Goal: Complete application form

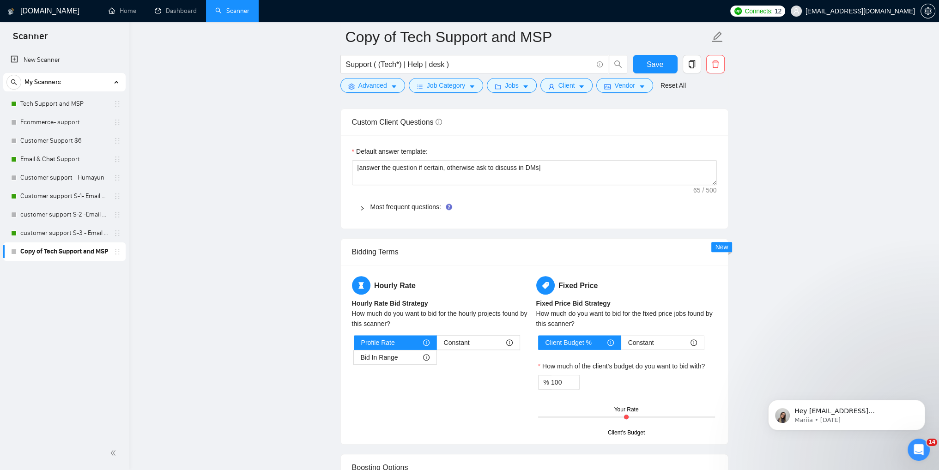
scroll to position [1201, 0]
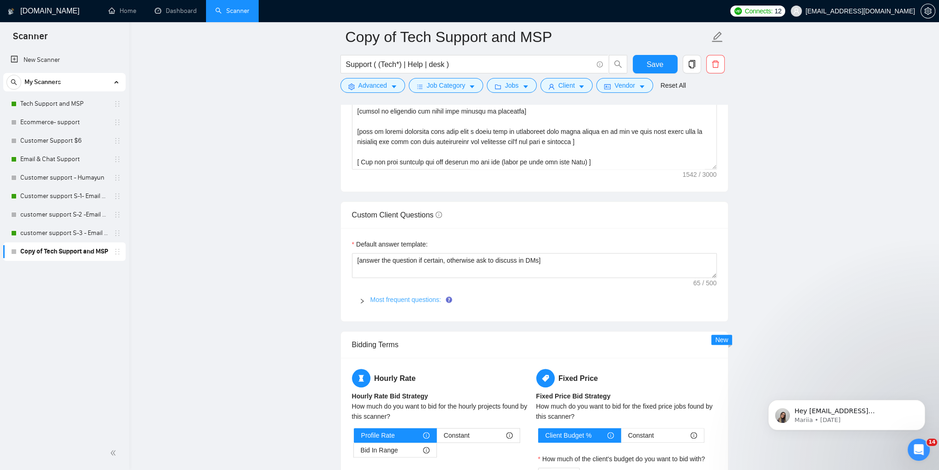
click at [379, 296] on link "Most frequent questions:" at bounding box center [406, 299] width 71 height 7
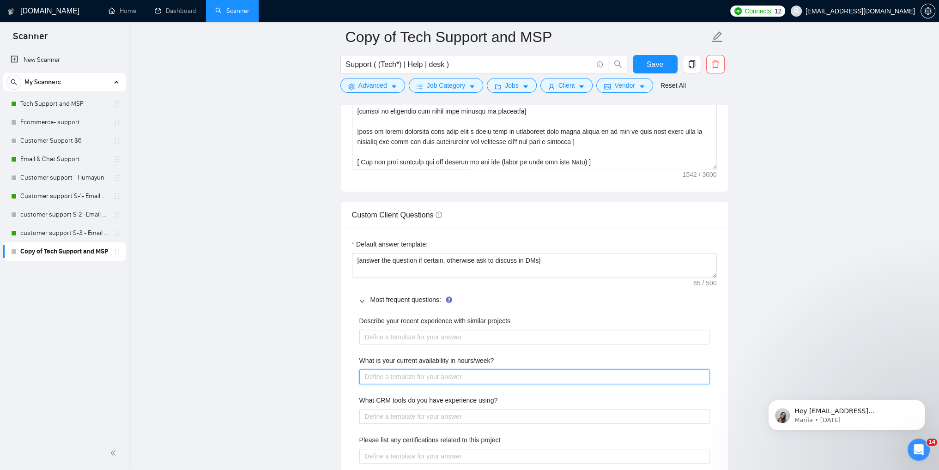
click at [440, 375] on hours\/week\? "What is your current availability in hours/week?" at bounding box center [534, 377] width 350 height 15
type hours\/week\? "4"
type hours\/week\? "40"
type hours\/week\? "40="
type hours\/week\? "40"
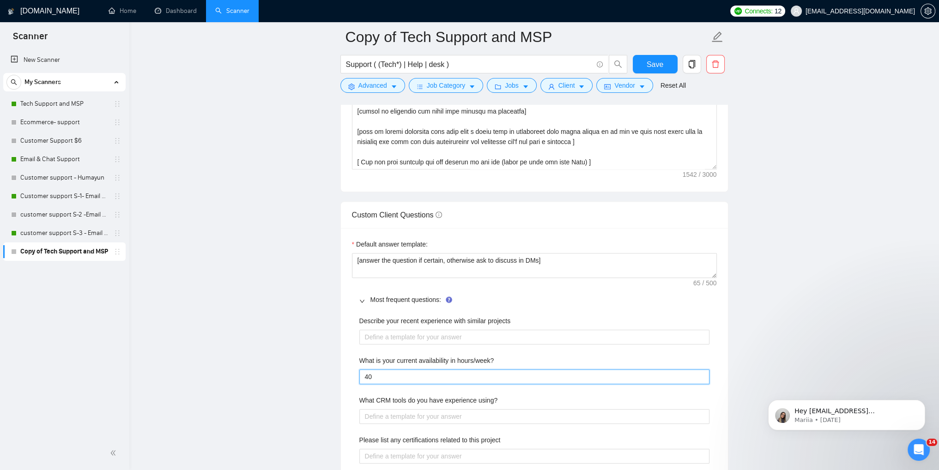
type hours\/week\? "40+"
type hours\/week\? "40+ M"
type hours\/week\? "40+ Mo"
type hours\/week\? "40+ Mon"
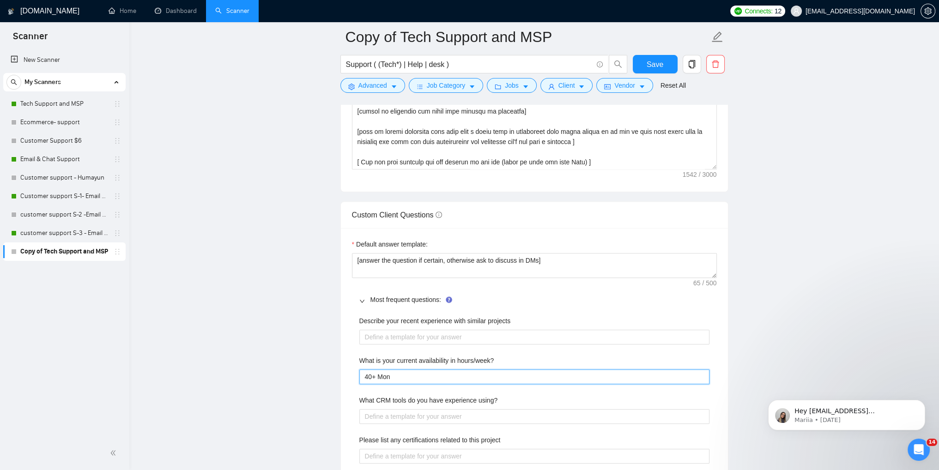
type hours\/week\? "40+ Mond"
type hours\/week\? "40+ [PERSON_NAME]"
type hours\/week\? "40+ [DATE]"
type hours\/week\? "40+ [DATE] t"
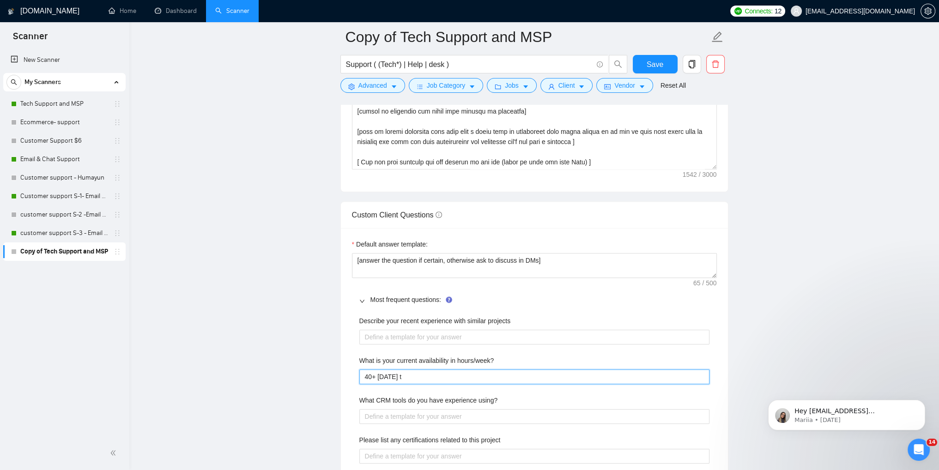
type hours\/week\? "40+ [DATE] to"
type hours\/week\? "40+ [DATE] to F"
type hours\/week\? "40+ [DATE] to Fr"
type hours\/week\? "40+ [DATE] to Fri"
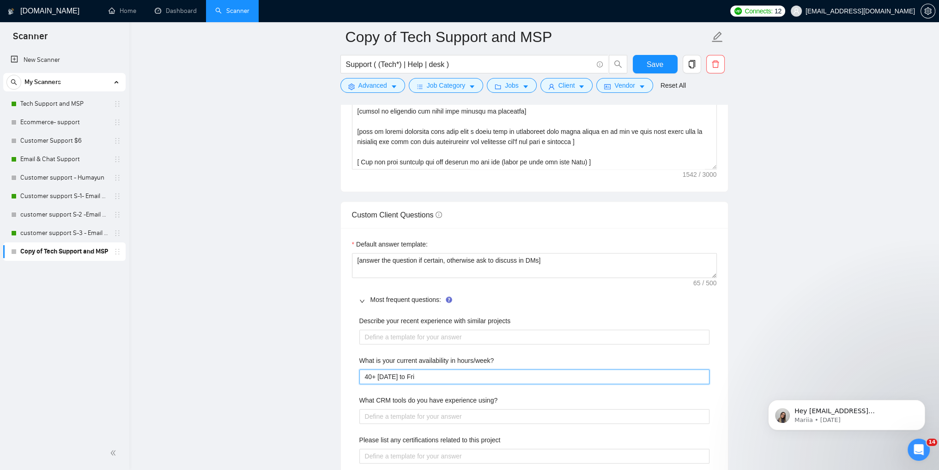
type hours\/week\? "40+ [DATE] to Frid"
type hours\/week\? "40+ [DATE] to [PERSON_NAME]"
type hours\/week\? "40+ [DATE] to [DATE]"
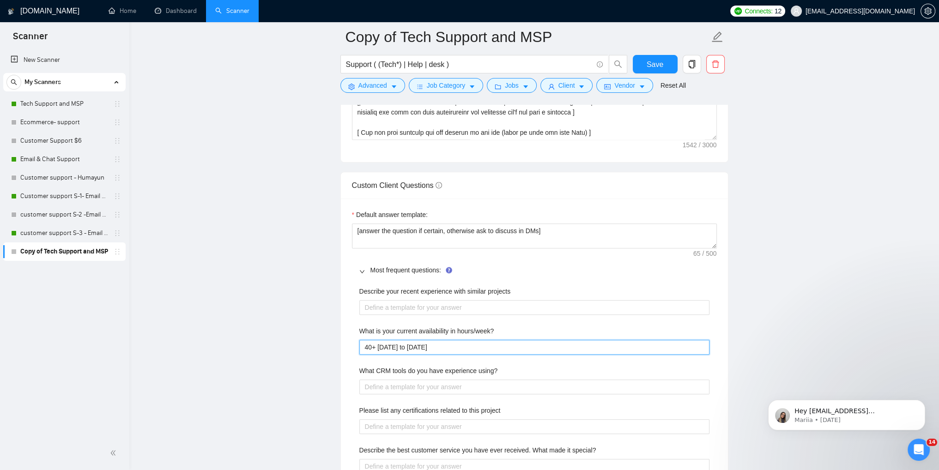
scroll to position [1248, 0]
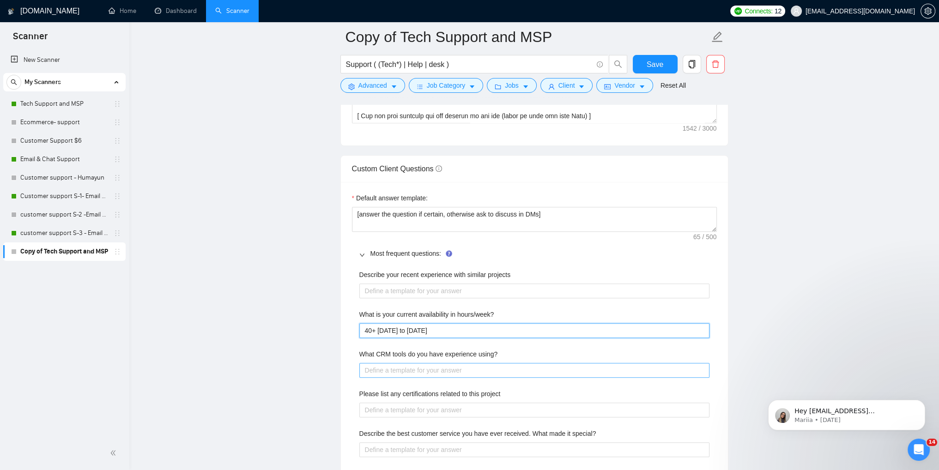
type hours\/week\? "40+ [DATE] to [DATE]"
click at [437, 366] on using\? "What CRM tools do you have experience using?" at bounding box center [534, 370] width 350 height 15
type using\? "Z"
type using\? "Ze"
type using\? "[DEMOGRAPHIC_DATA]"
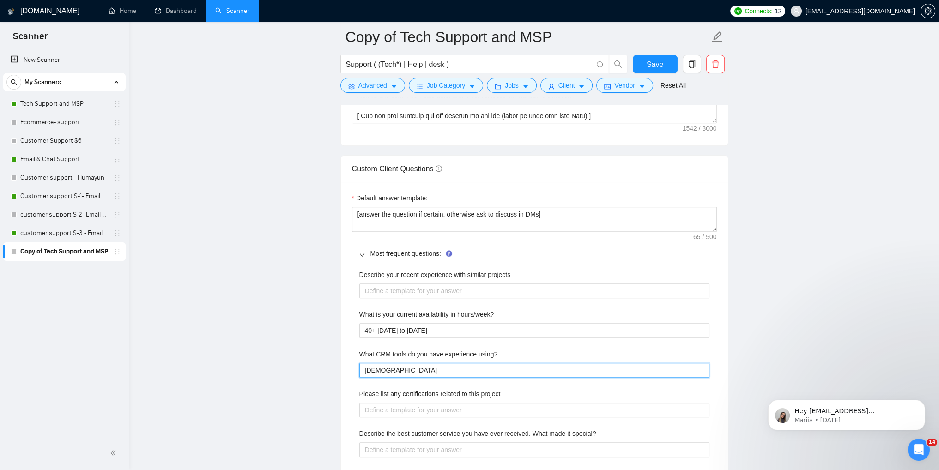
type using\? "Zend"
type using\? "[PERSON_NAME]"
type using\? "Zendes"
type using\? "Zendesk"
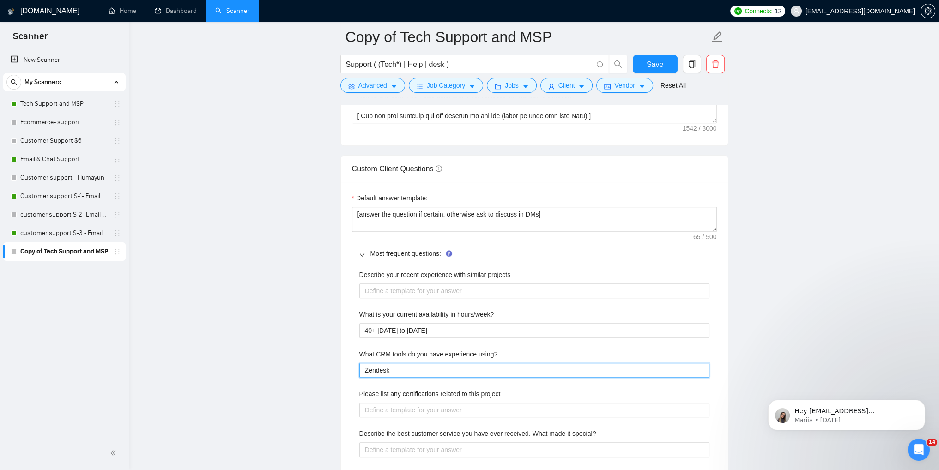
type using\? "Zendesk"
type using\? "Zendesk,"
type using\? "Zendesk, Z"
type using\? "Zendesk, ZO"
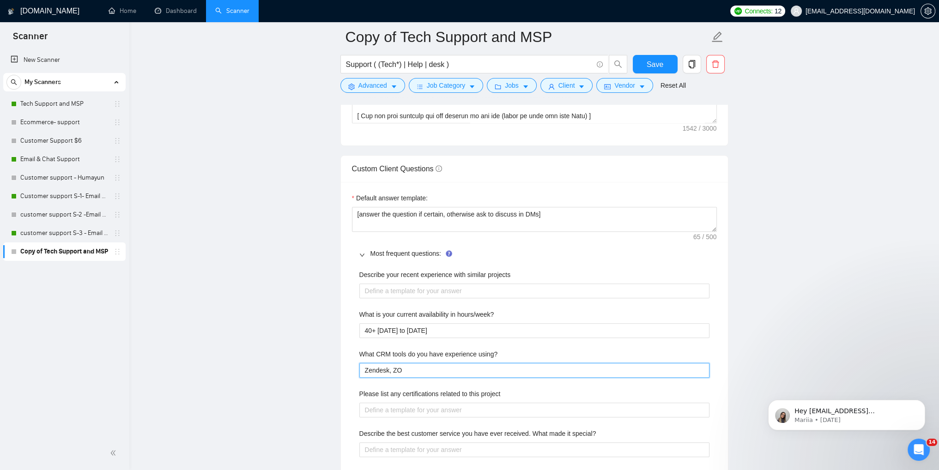
type using\? "Zendesk, ZOH"
type using\? "Zendesk, ZOHO"
type using\? "Zendesk, ZOHO.,"
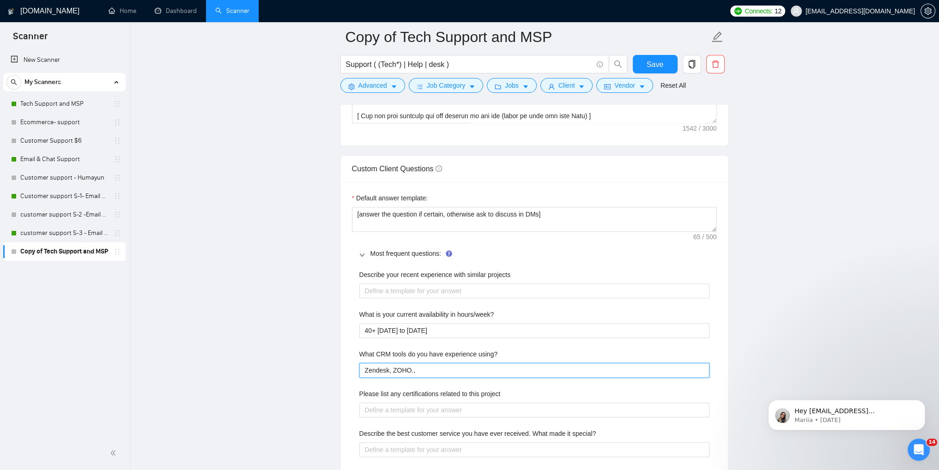
type using\? "Zendesk, ZOHO."
type using\? "Zendesk, ZOHO"
type using\? "Zendesk, ZOHO,"
type using\? "Zendesk, ZOHO, S"
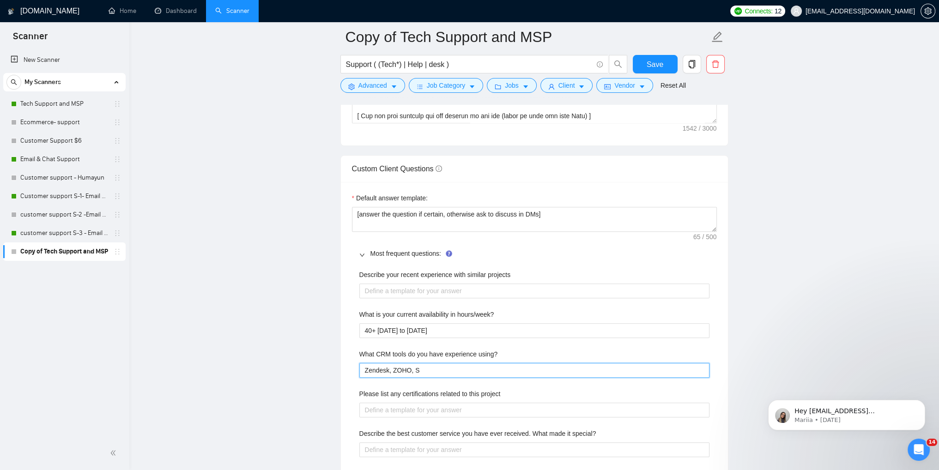
type using\? "Zendesk, ZOHO, SU"
type using\? "Zendesk, ZOHO, SUP"
type using\? "Zendesk, ZOHO, SU"
type using\? "Zendesk, ZOHO, S"
type using\? "Zendesk, ZOHO, Su"
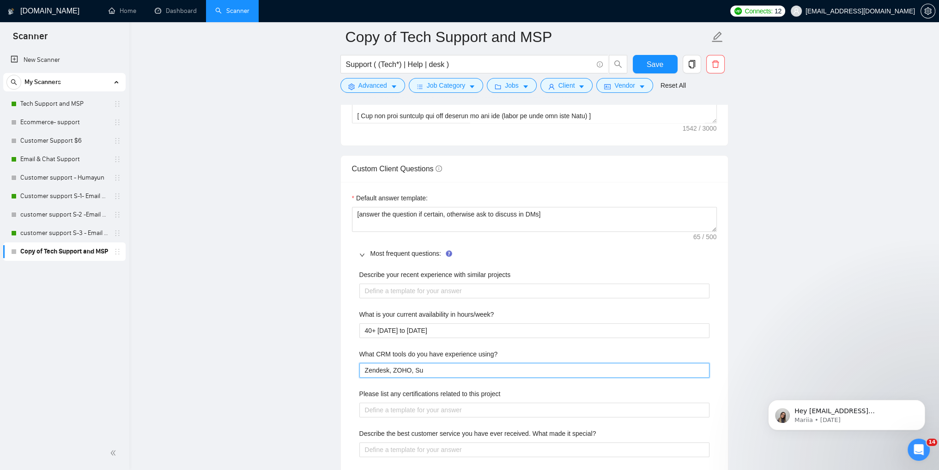
type using\? "Zendesk, ZOHO, Sup"
type using\? "Zendesk, ZOHO, Supe"
type using\? "Zendesk, ZOHO, Super"
type using\? "Zendesk, ZOHO, SuperO"
type using\? "Zendesk, ZOHO, SuperOp"
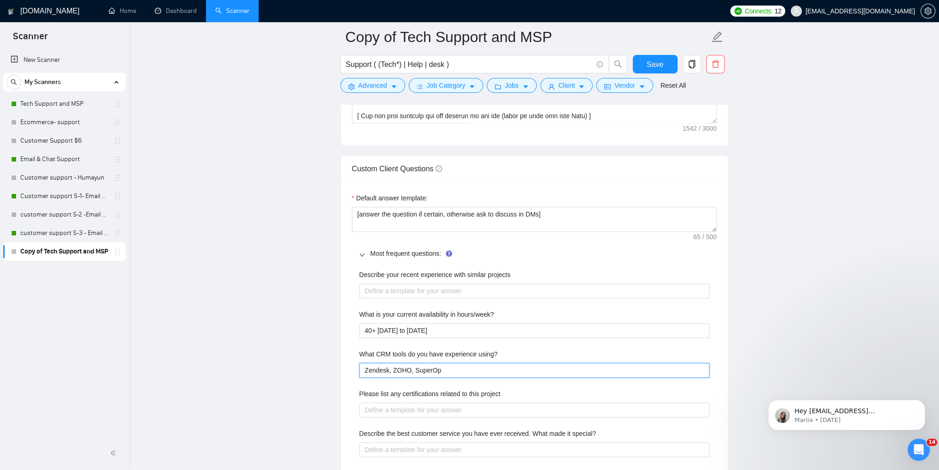
type using\? "Zendesk, ZOHO, SuperOps"
type using\? "Zendesk, ZOHO, SuperOps,"
type using\? "Zendesk, ZOHO, SuperOps,C"
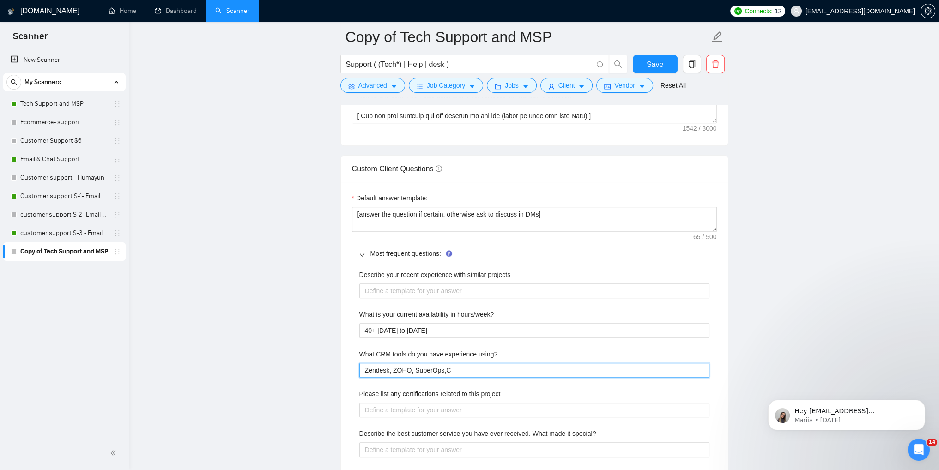
type using\? "Zendesk, ZOHO, SuperOps,Co"
type using\? "Zendesk, ZOHO, SuperOps,Con"
type using\? "Zendesk, ZOHO, SuperOps,Conn"
type using\? "Zendesk, ZOHO, SuperOps,Conne"
type using\? "Zendesk, ZOHO, SuperOps,Connec"
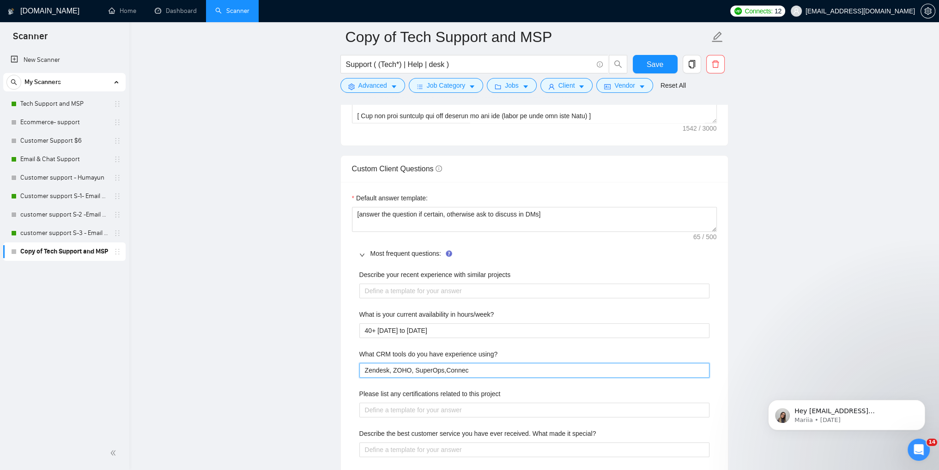
type using\? "Zendesk, ZOHO, SuperOps,Connect"
type using\? "Zendesk, ZOHO, SuperOps,Connectw"
type using\? "Zendesk, ZOHO, SuperOps,Connectwi"
type using\? "Zendesk, ZOHO, SuperOps,Connectwis"
type using\? "Zendesk, ZOHO, SuperOps,Connectwise"
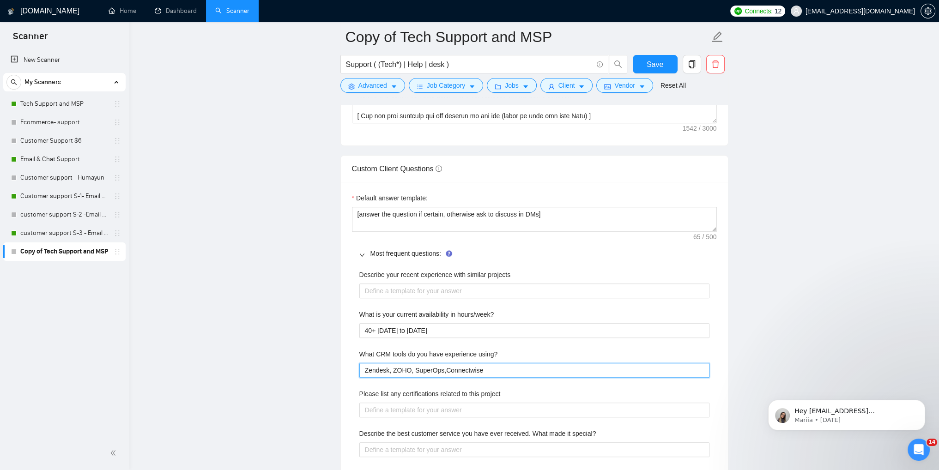
type using\? "Zendesk, ZOHO, SuperOps,Connectwise,"
type using\? "Zendesk, ZOHO, SuperOps,Connectwise, M"
type using\? "Zendesk, ZOHO, SuperOps,Connectwise, Mo"
type using\? "Zendesk, ZOHO, SuperOps,Connectwise, Mon"
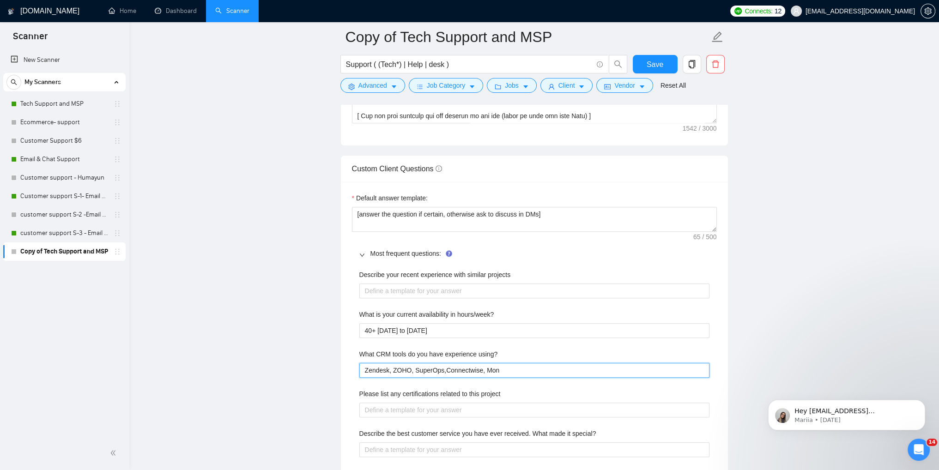
type using\? "Zendesk, ZOHO, SuperOps,Connectwise, Mond"
type using\? "Zendesk, ZOHO, SuperOps,Connectwise, Mondqa"
type using\? "Zendesk, ZOHO, SuperOps,Connectwise, Mondqay"
type using\? "Zendesk, ZOHO, SuperOps,Connectwise, Mondqa"
type using\? "Zendesk, ZOHO, SuperOps,Connectwise, Mondq"
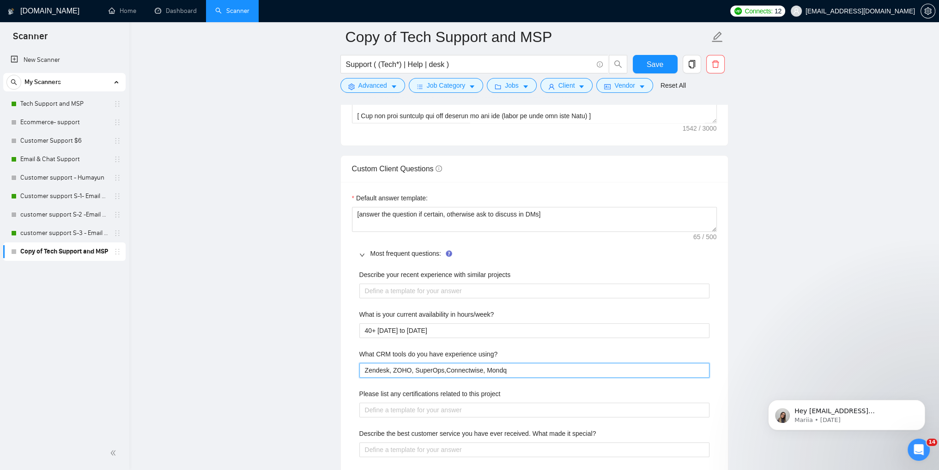
type using\? "Zendesk, ZOHO, SuperOps,Connectwise, Mond"
type using\? "Zendesk, ZOHO, SuperOps,Connectwise, [PERSON_NAME]"
type using\? "Zendesk, ZOHO, SuperOps,Connectwise, [DATE]"
type using\? "Zendesk, ZOHO, SuperOps,Connectwise, [DATE],"
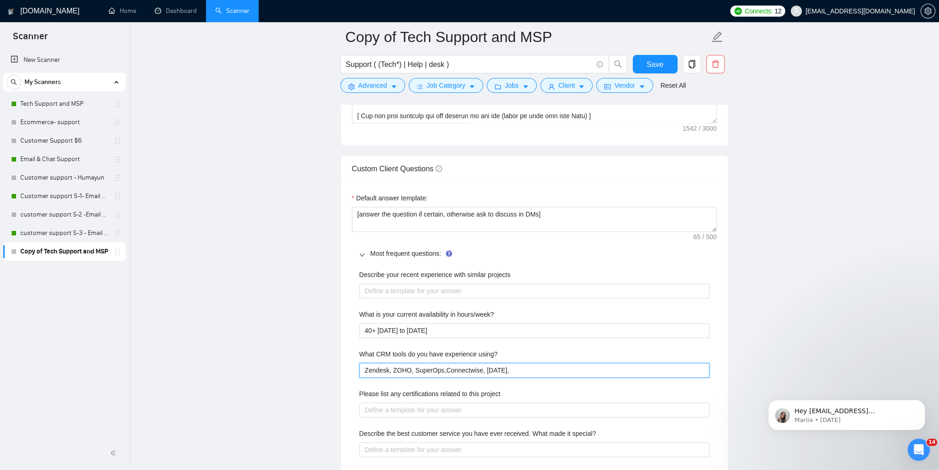
type using\? "Zendesk, ZOHO, SuperOps,Connectwise, [DATE],"
type using\? "Zendesk, ZOHO, SuperOps,Connectwise, [DATE],S"
type using\? "Zendesk, ZOHO, SuperOps,Connectwise, [DATE],Se"
type using\? "Zendesk, ZOHO, SuperOps,Connectwise, [DATE],Ser"
type using\? "Zendesk, ZOHO, SuperOps,Connectwise, [DATE],Serv"
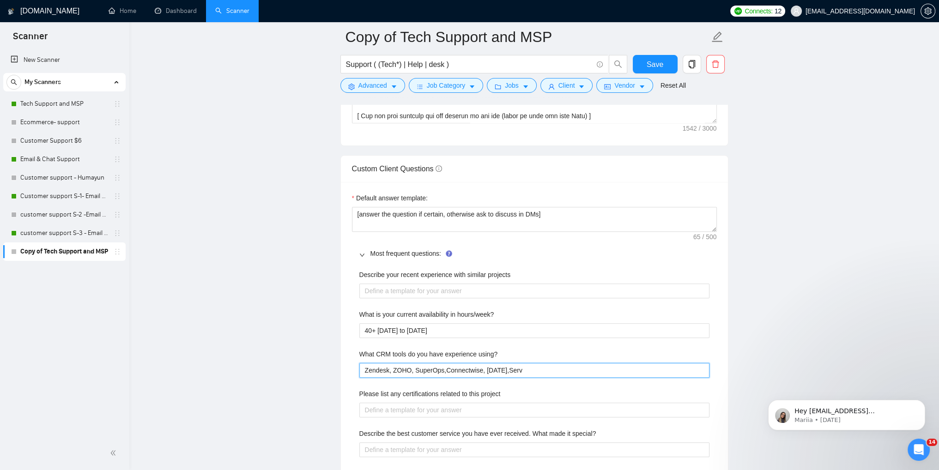
type using\? "Zendesk, ZOHO, SuperOps,Connectwise, [DATE],Servi"
type using\? "Zendesk, ZOHO, SuperOps,Connectwise, [DATE],Servic"
type using\? "Zendesk, ZOHO, SuperOps,Connectwise, [DATE],Service"
type using\? "Zendesk, ZOHO, SuperOps,Connectwise, [DATE],Servicen"
type using\? "Zendesk, ZOHO, SuperOps,Connectwise, [DATE],Serviceno"
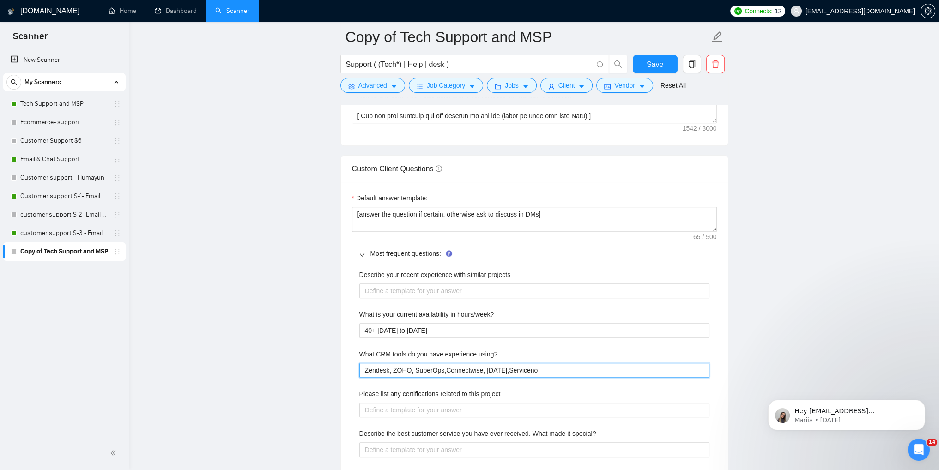
type using\? "Zendesk, ZOHO, SuperOps,Connectwise, [DATE],Servicenow"
type using\? "Zendesk, ZOHO, SuperOps,Connectwise, [DATE],Servicenow,"
type using\? "Zendesk, ZOHO, SuperOps,Connectwise, [DATE],Servicenow,A"
type using\? "Zendesk, ZOHO, SuperOps,Connectwise, [DATE],Servicenow,Au"
click at [560, 369] on using\? "Zendesk, ZOHO, SuperOps,Connectwise, [DATE],Servicenow,AutotAsk" at bounding box center [534, 370] width 350 height 15
